Goal: Check status: Check status

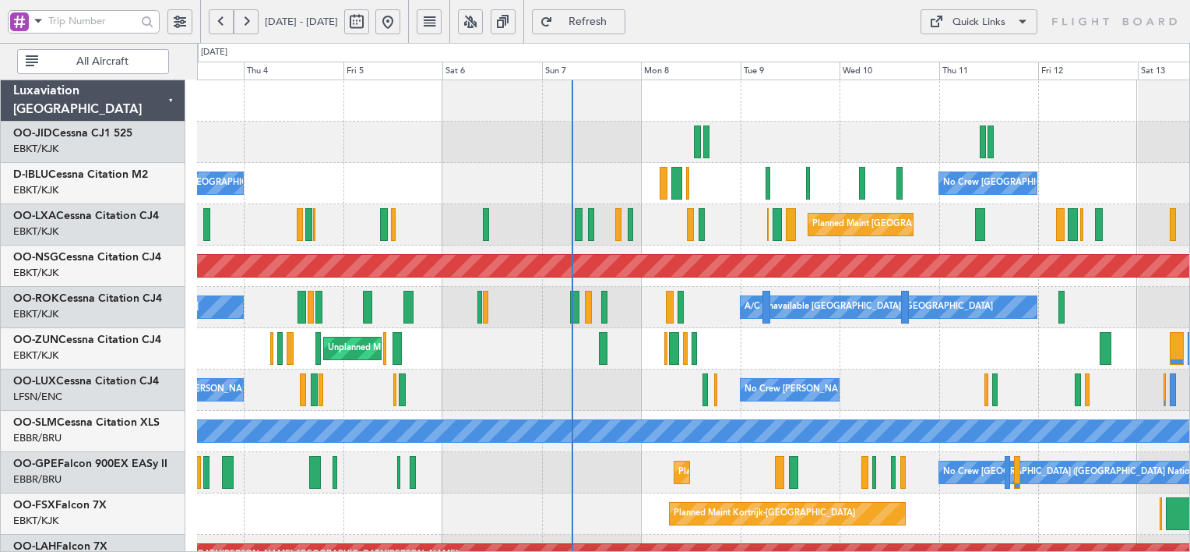
click at [786, 368] on div "Unplanned Maint [GEOGRAPHIC_DATA] ([GEOGRAPHIC_DATA])" at bounding box center [693, 348] width 992 height 41
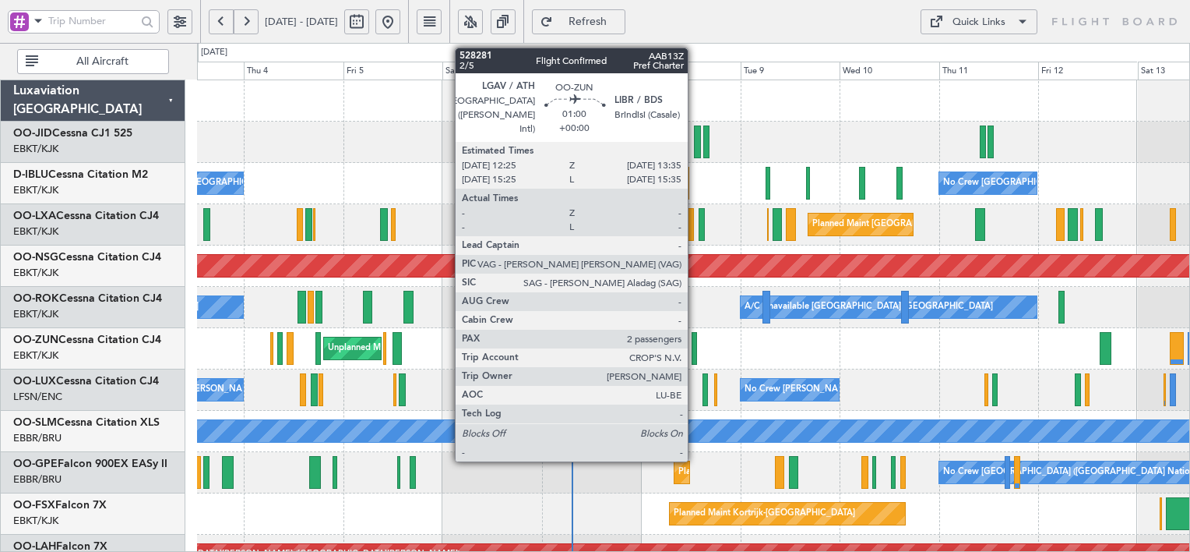
click at [695, 353] on div at bounding box center [694, 348] width 5 height 33
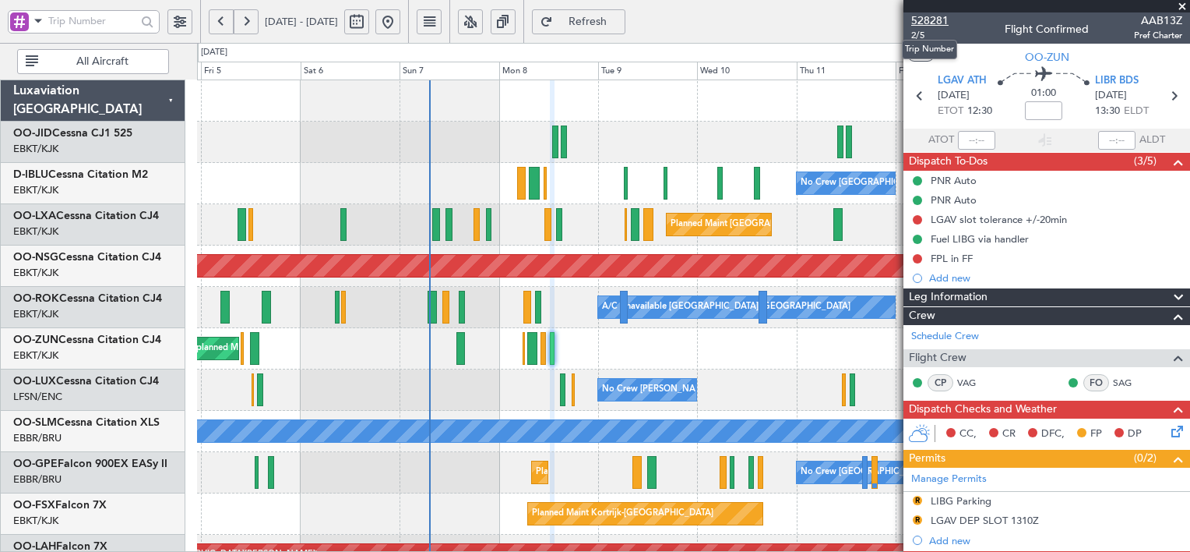
click at [936, 17] on span "528281" at bounding box center [929, 20] width 37 height 16
click at [626, 12] on button "Refresh" at bounding box center [578, 21] width 93 height 25
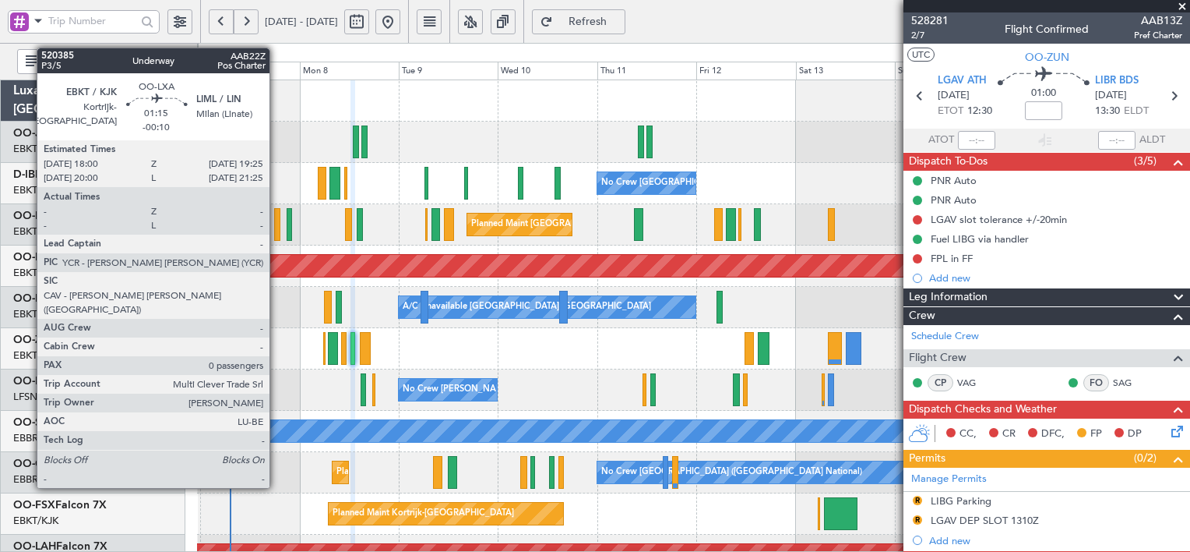
click at [277, 225] on div at bounding box center [277, 224] width 6 height 33
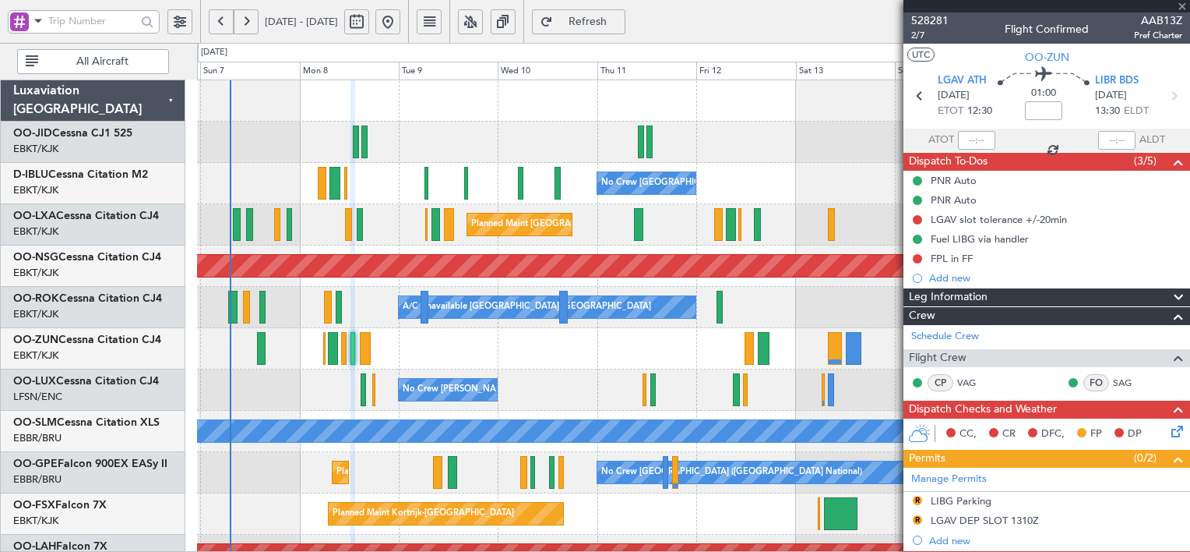
type input "-00:10"
type input "0"
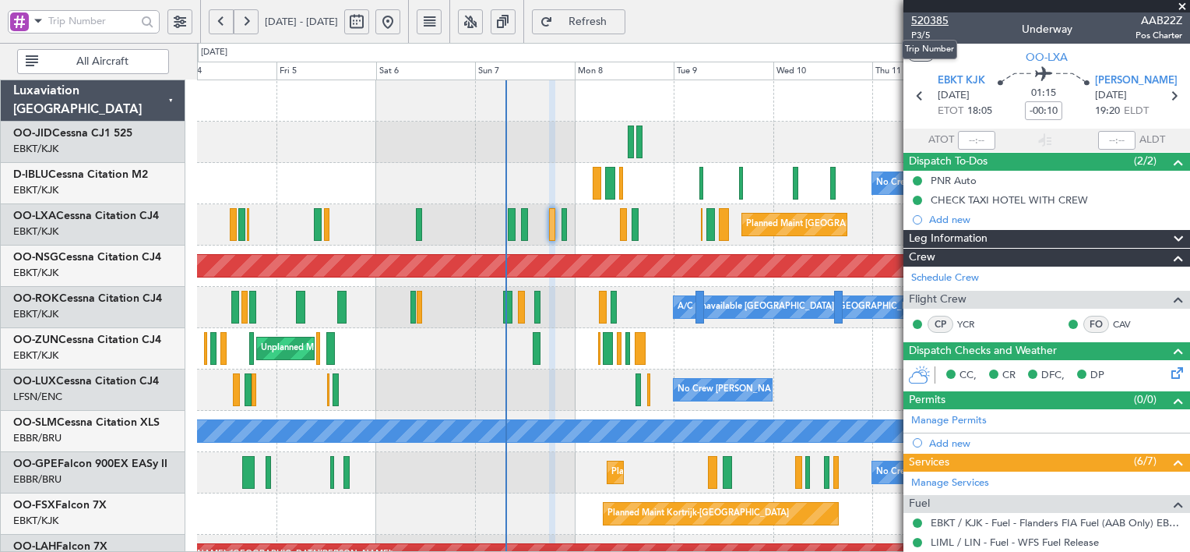
click at [934, 19] on span "520385" at bounding box center [929, 20] width 37 height 16
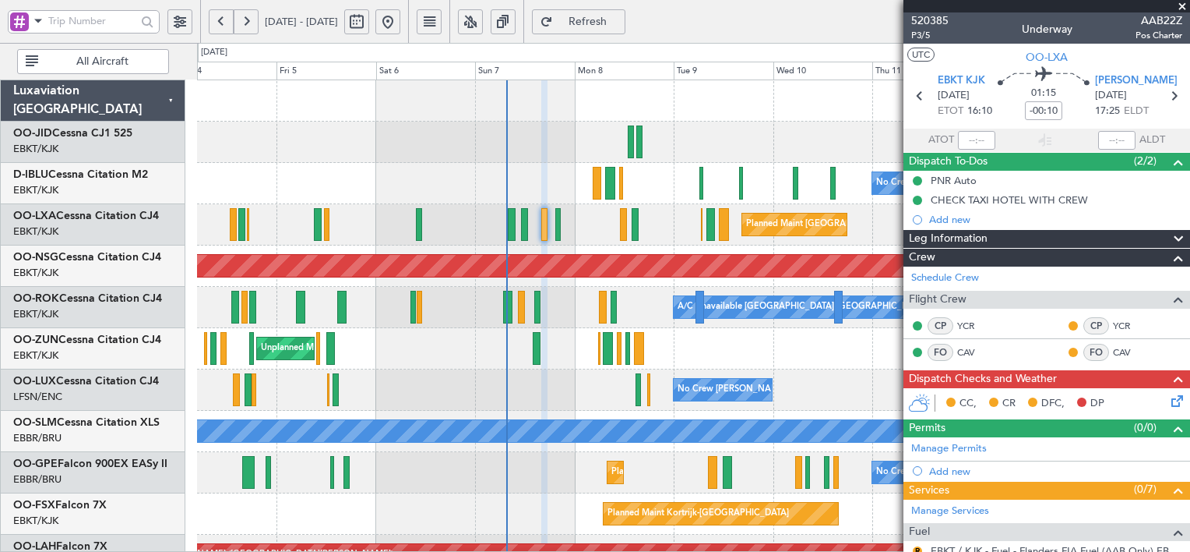
click at [620, 24] on span "Refresh" at bounding box center [588, 21] width 64 height 11
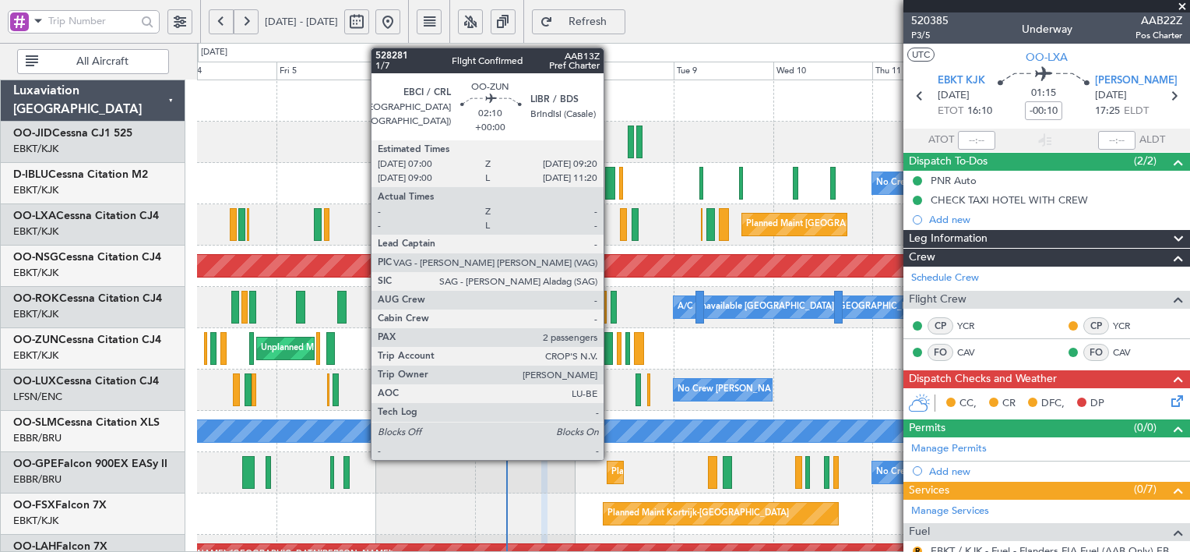
click at [611, 358] on div at bounding box center [608, 348] width 10 height 33
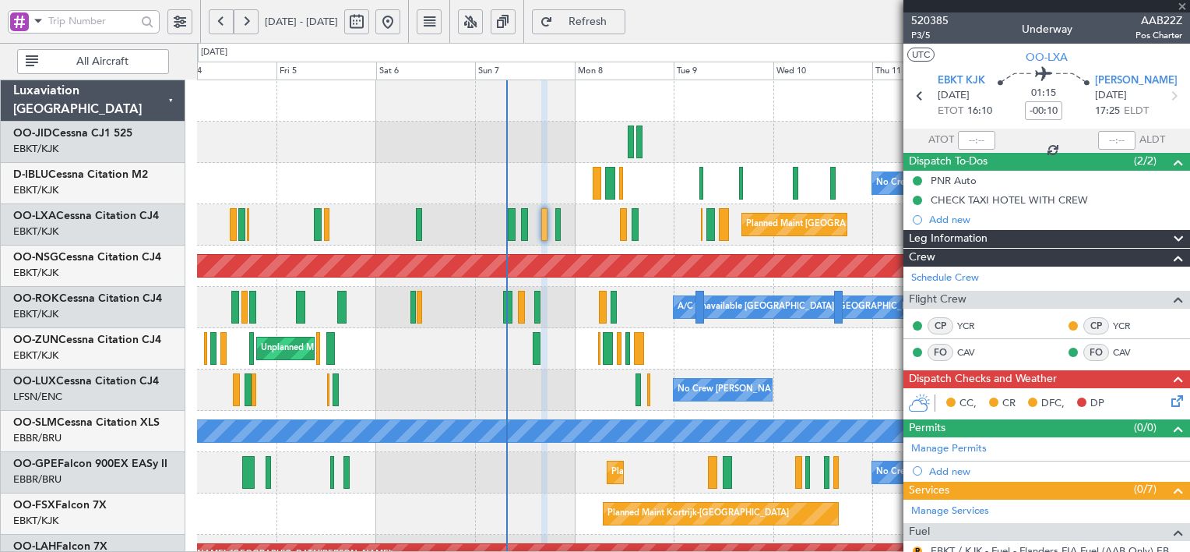
type input "2"
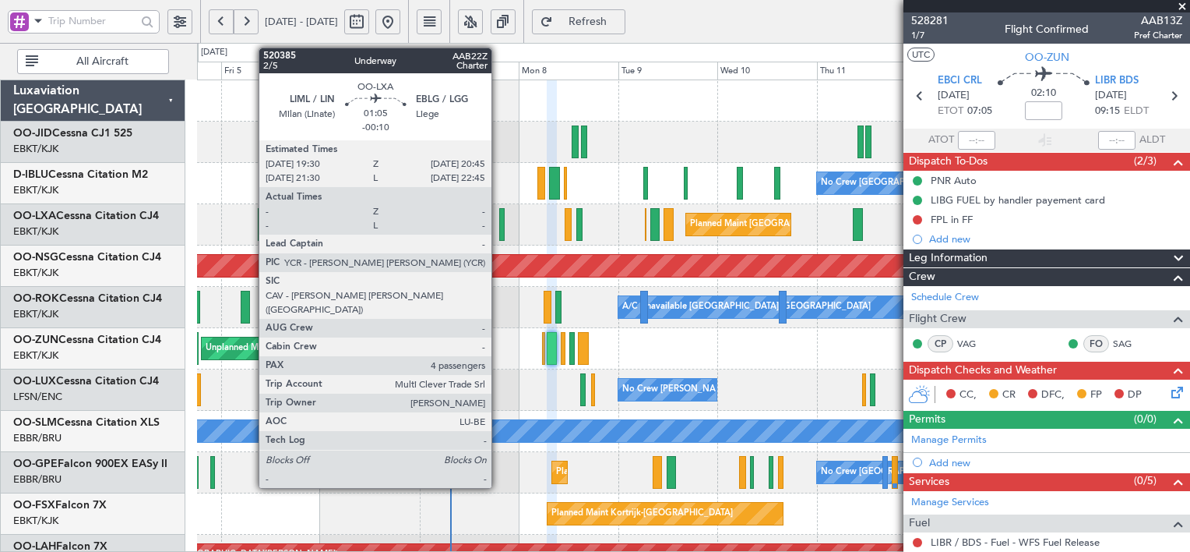
click at [499, 231] on div at bounding box center [501, 224] width 5 height 33
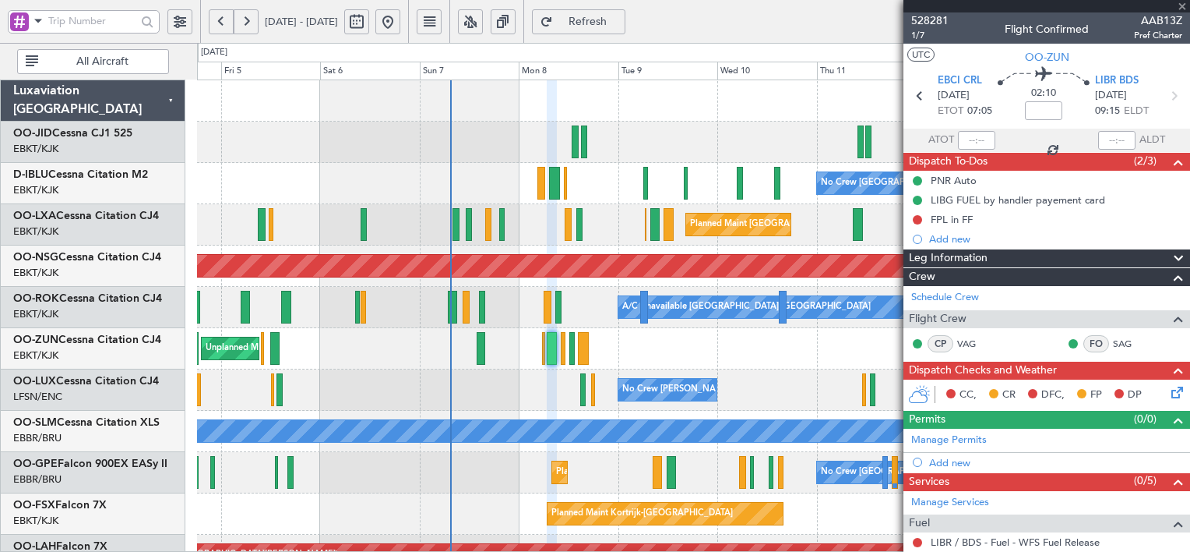
type input "-00:10"
type input "4"
